Goal: Transaction & Acquisition: Purchase product/service

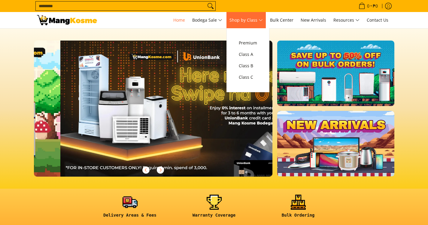
scroll to position [0, 477]
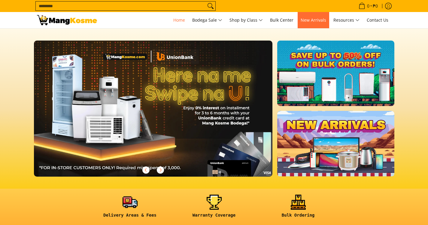
click at [314, 24] on link "New Arrivals" at bounding box center [313, 20] width 32 height 16
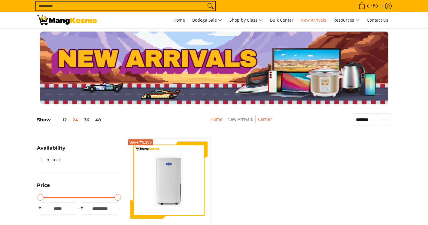
click at [217, 119] on link "Home" at bounding box center [216, 119] width 12 height 6
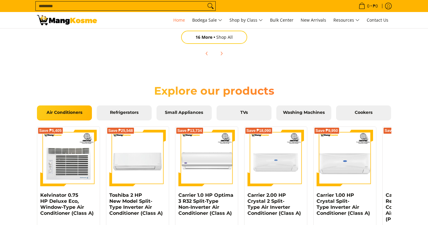
scroll to position [555, 0]
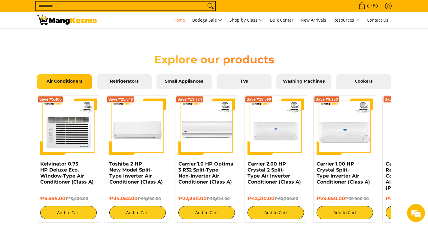
click at [69, 88] on link "Air Conditioners" at bounding box center [64, 81] width 55 height 15
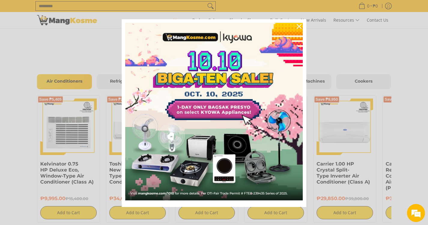
scroll to position [1, 0]
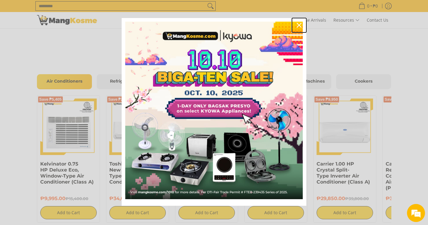
click at [294, 26] on div "Close" at bounding box center [299, 25] width 10 height 10
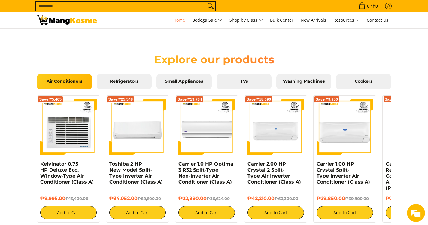
click at [67, 82] on span "Air Conditioners" at bounding box center [64, 81] width 46 height 5
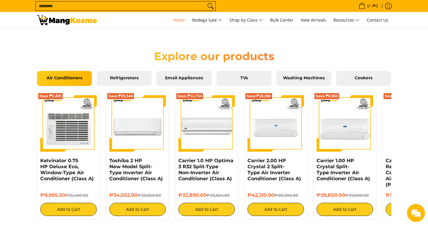
scroll to position [555, 0]
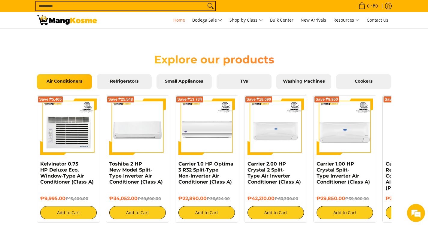
click at [60, 82] on span "Air Conditioners" at bounding box center [64, 81] width 46 height 5
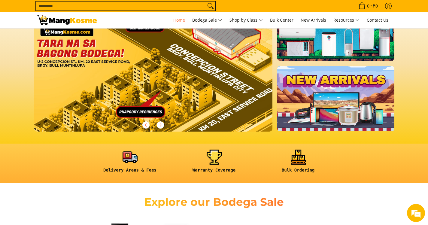
scroll to position [195, 0]
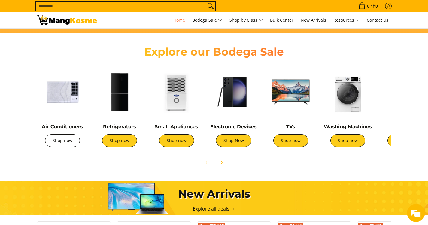
click at [62, 140] on link "Shop now" at bounding box center [62, 140] width 35 height 13
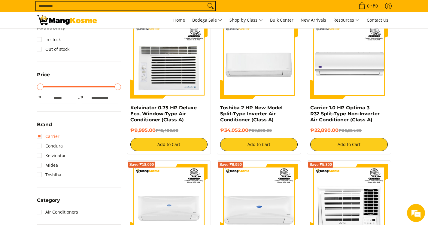
click at [40, 137] on link "Carrier" at bounding box center [48, 136] width 23 height 10
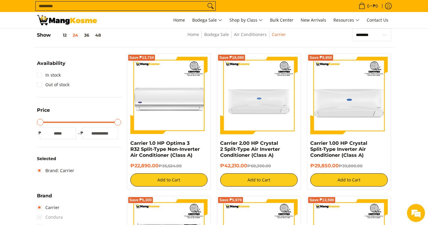
scroll to position [145, 0]
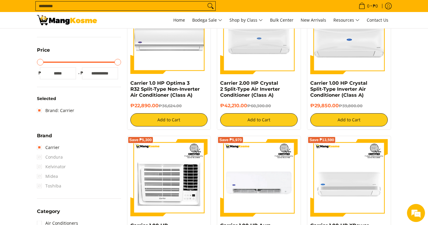
click at [41, 158] on span "Condura" at bounding box center [50, 157] width 26 height 10
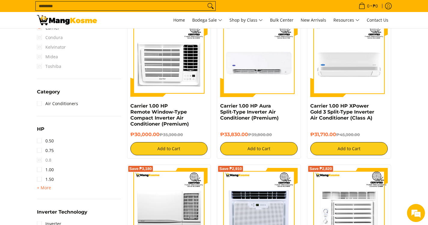
scroll to position [295, 0]
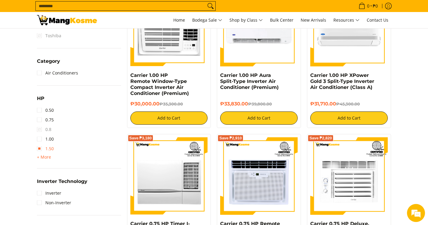
click at [40, 149] on link "1.50" at bounding box center [45, 149] width 17 height 10
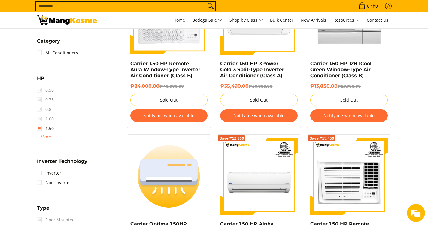
scroll to position [355, 0]
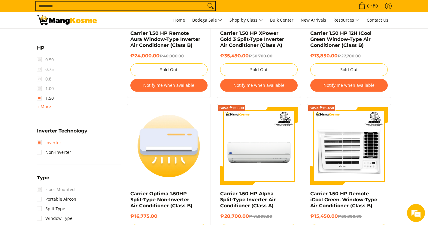
click at [39, 143] on link "Inverter" at bounding box center [49, 143] width 24 height 10
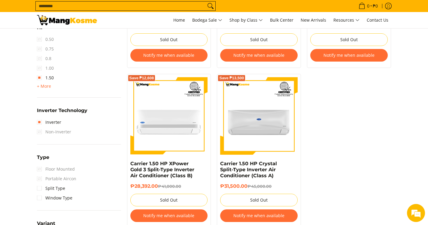
scroll to position [415, 0]
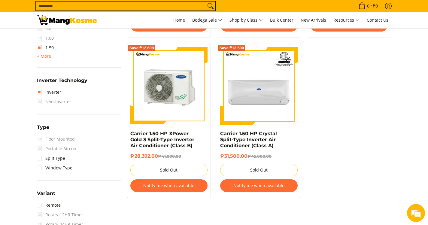
click at [159, 81] on img at bounding box center [168, 85] width 77 height 77
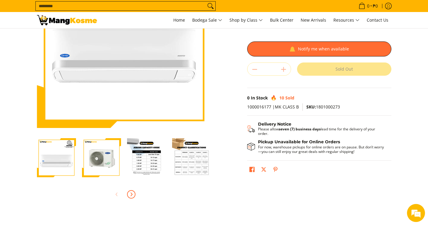
click at [131, 198] on button "Next" at bounding box center [131, 194] width 13 height 13
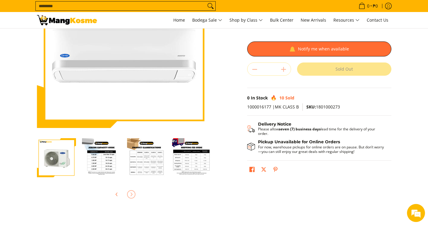
click at [131, 198] on div at bounding box center [124, 194] width 174 height 13
click at [107, 194] on div at bounding box center [124, 194] width 174 height 13
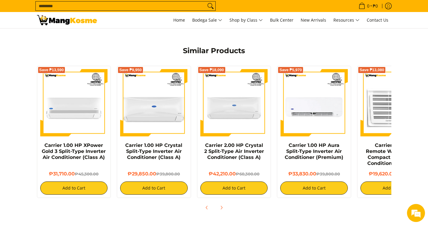
scroll to position [477, 0]
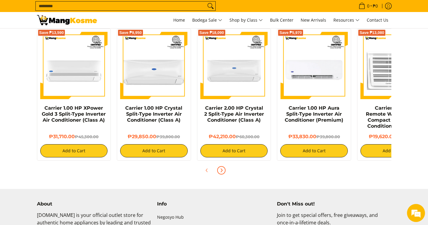
click at [221, 169] on icon "Next" at bounding box center [222, 170] width 2 height 3
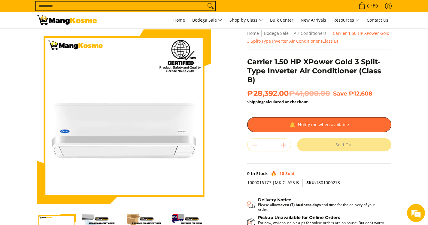
scroll to position [0, 0]
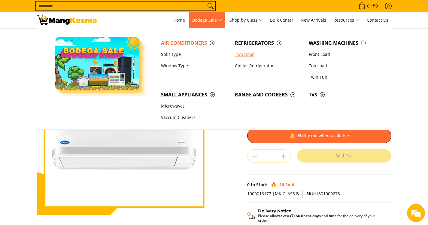
click at [241, 52] on link "Two Door" at bounding box center [269, 54] width 74 height 11
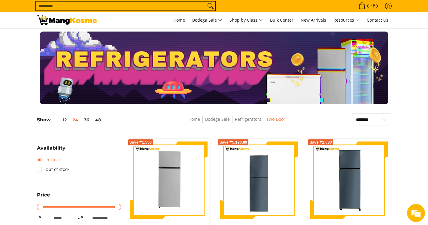
click at [41, 160] on link "In stock" at bounding box center [49, 160] width 24 height 10
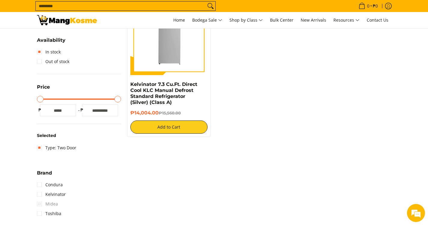
scroll to position [145, 0]
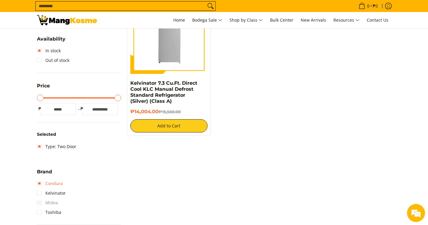
click at [39, 182] on link "Condura" at bounding box center [50, 184] width 26 height 10
